Goal: Check status: Check status

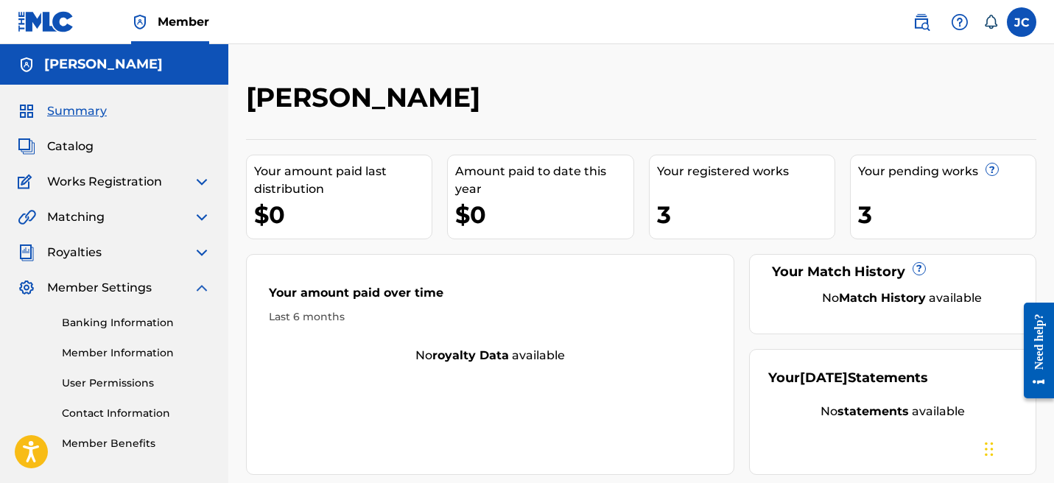
click at [205, 286] on img at bounding box center [202, 288] width 18 height 18
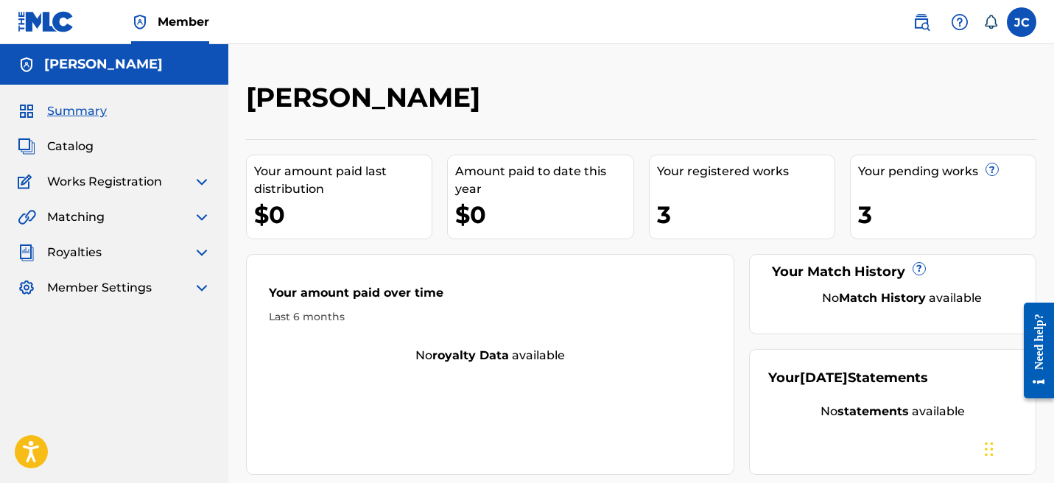
click at [195, 175] on img at bounding box center [202, 182] width 18 height 18
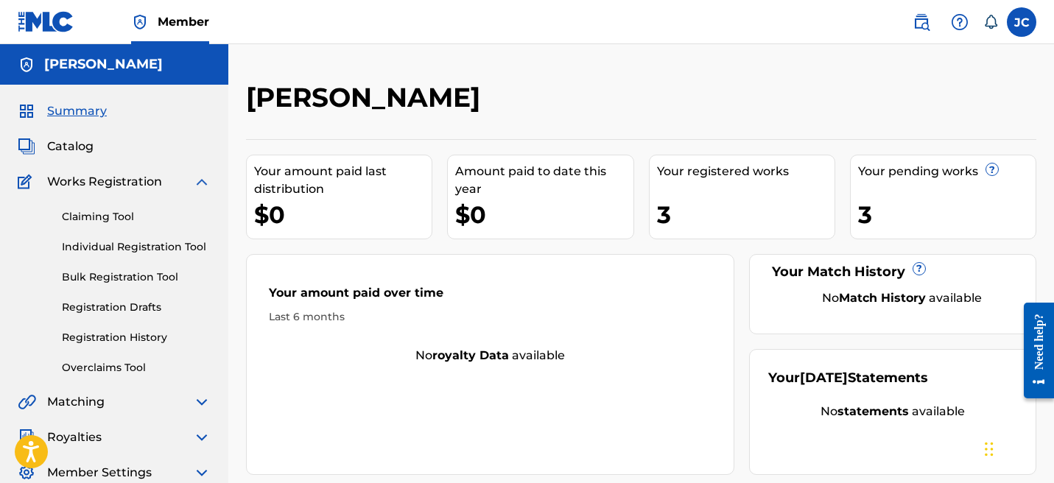
click at [102, 332] on link "Registration History" at bounding box center [136, 337] width 149 height 15
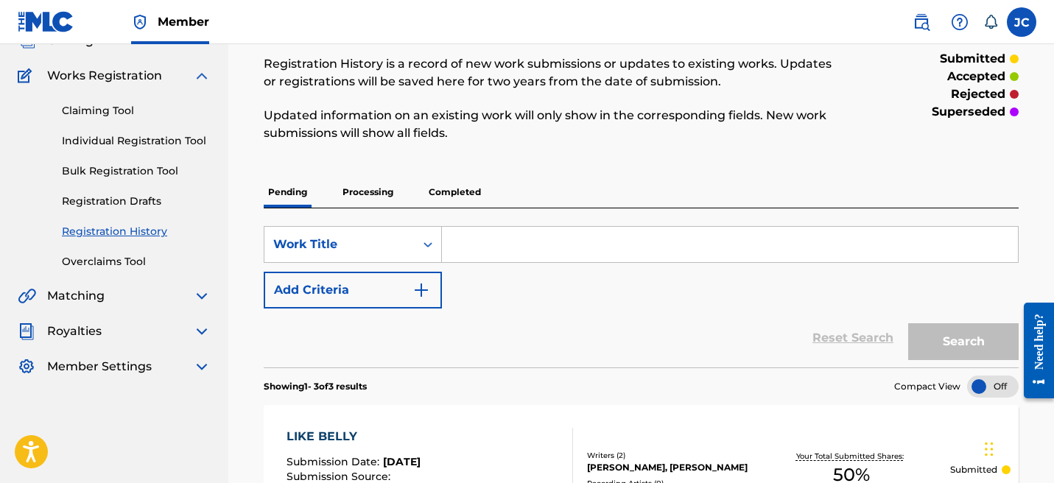
scroll to position [116, 0]
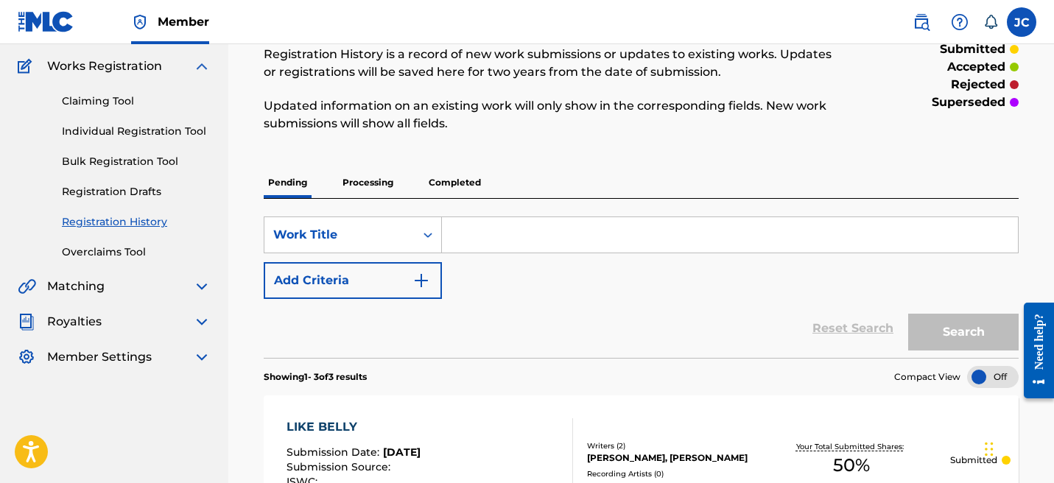
click at [373, 188] on p "Processing" at bounding box center [368, 182] width 60 height 31
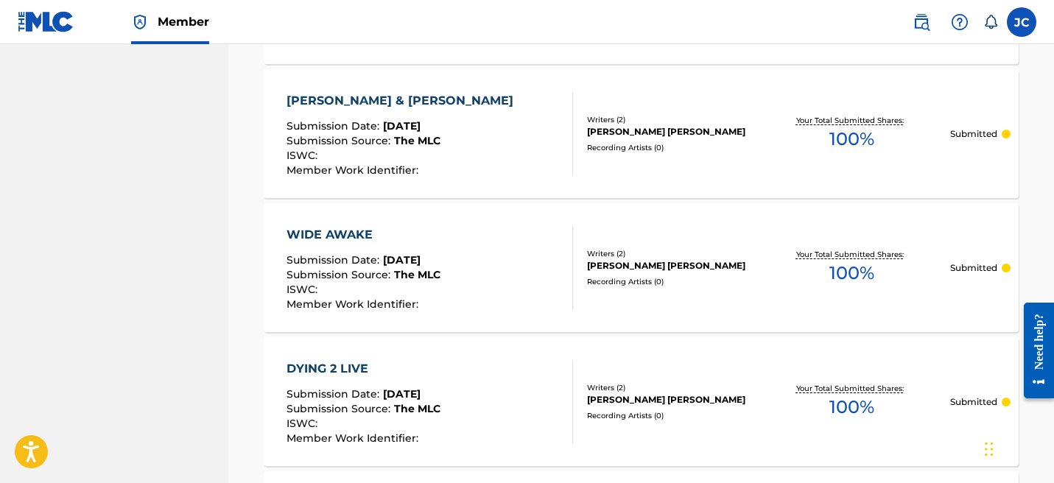
scroll to position [1534, 0]
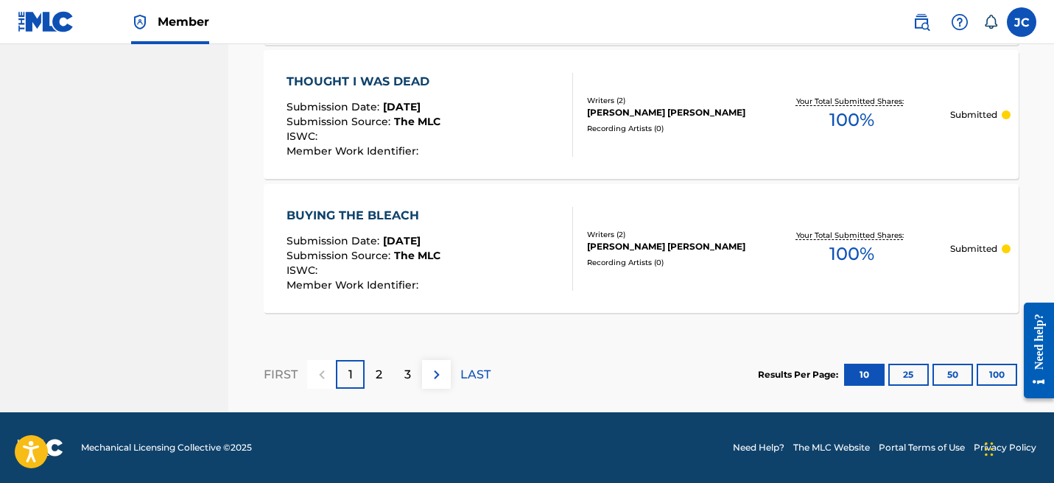
click at [891, 371] on button "25" at bounding box center [909, 375] width 41 height 22
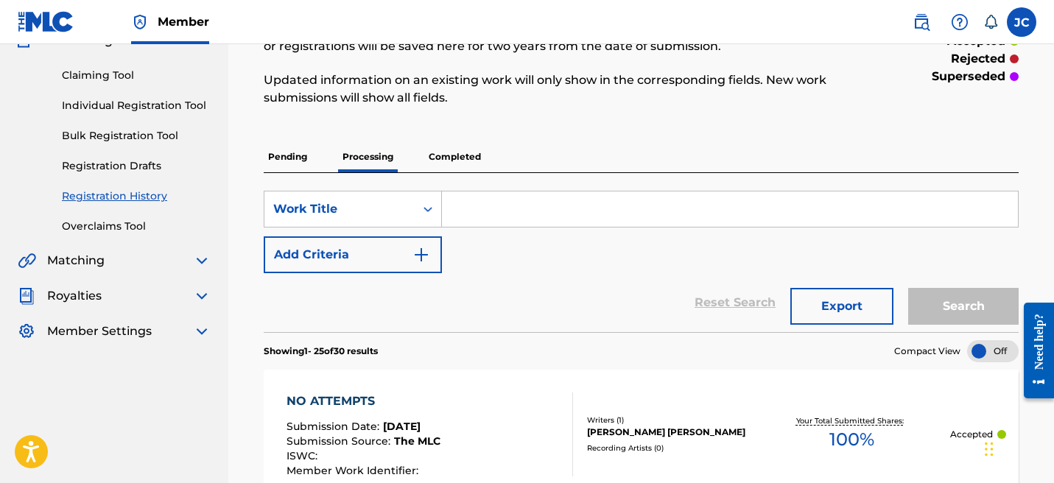
scroll to position [0, 0]
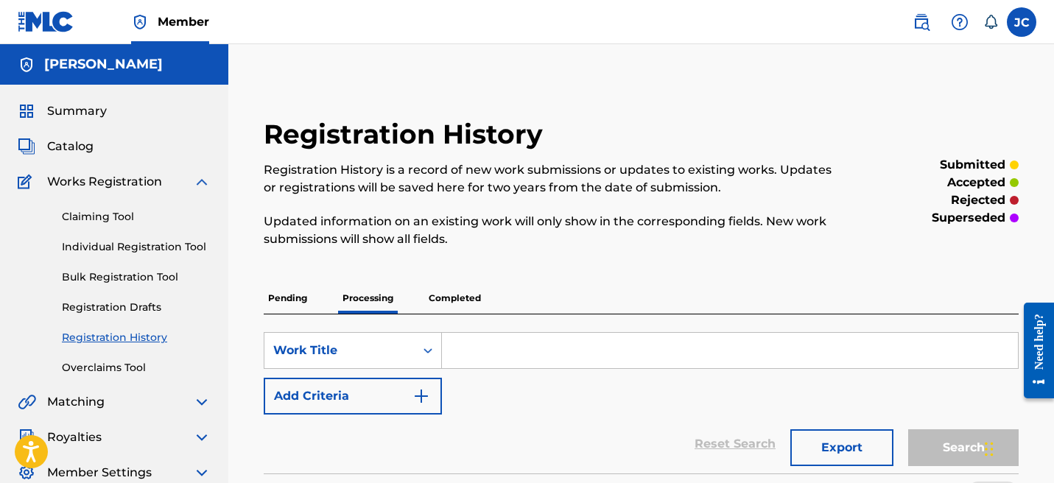
click at [81, 150] on span "Catalog" at bounding box center [70, 147] width 46 height 18
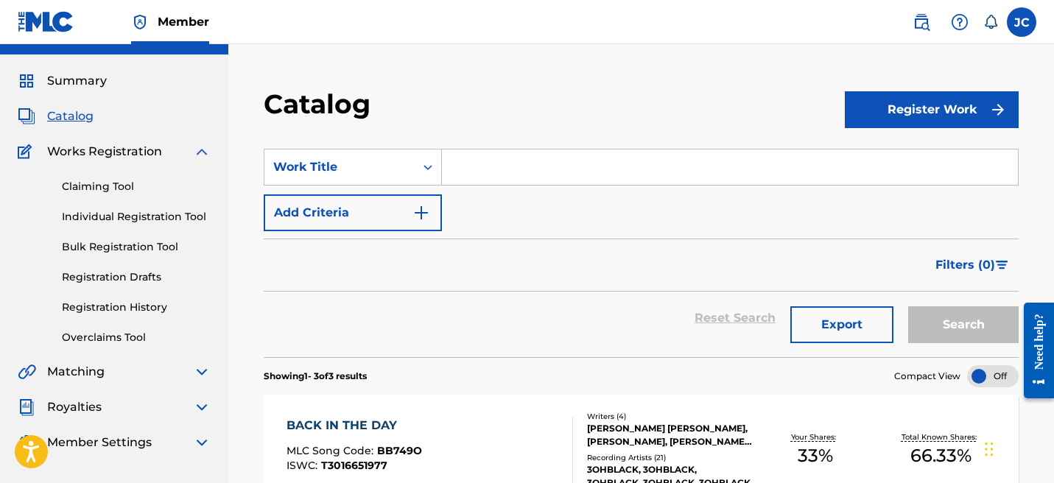
scroll to position [27, 0]
